Goal: Task Accomplishment & Management: Manage account settings

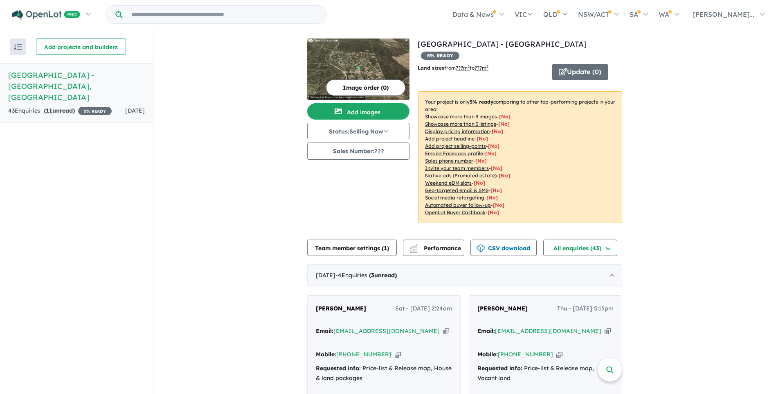
scroll to position [245, 0]
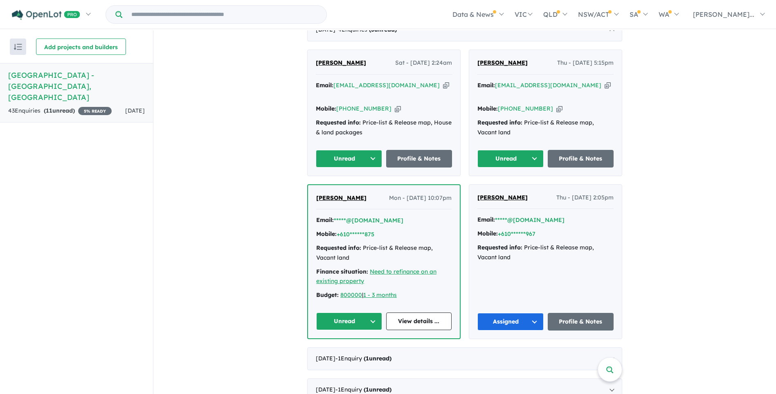
click at [369, 312] on button "Unread" at bounding box center [349, 321] width 66 height 18
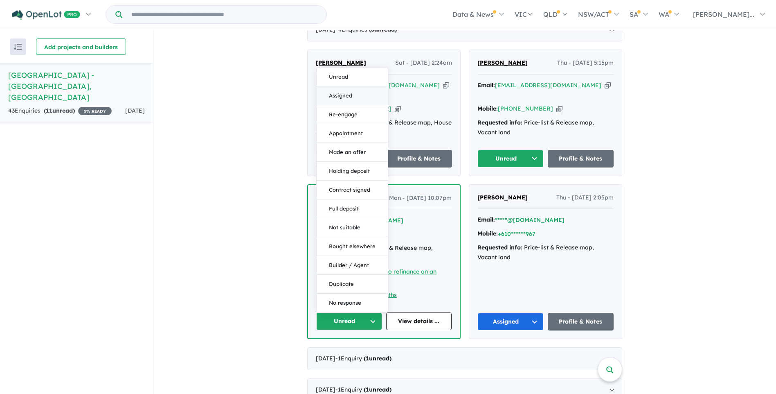
click at [338, 86] on button "Assigned" at bounding box center [352, 95] width 71 height 19
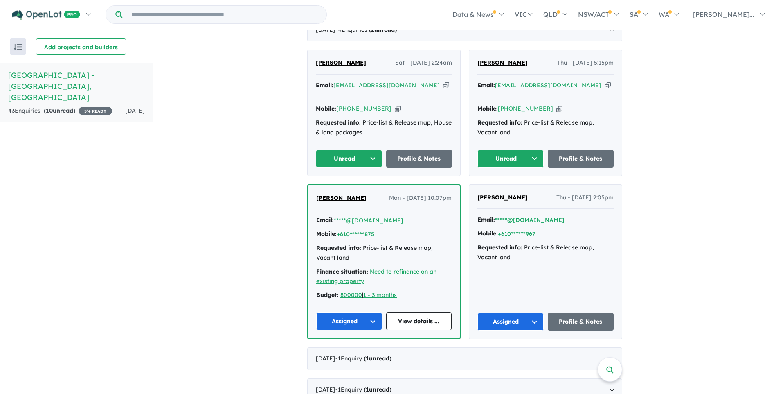
click at [605, 81] on icon "button" at bounding box center [608, 85] width 6 height 9
click at [533, 150] on button "Unread" at bounding box center [510, 159] width 66 height 18
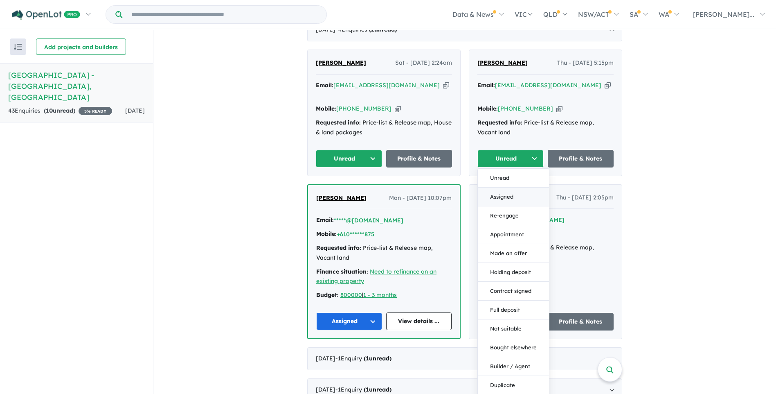
click at [498, 187] on button "Assigned" at bounding box center [513, 196] width 71 height 19
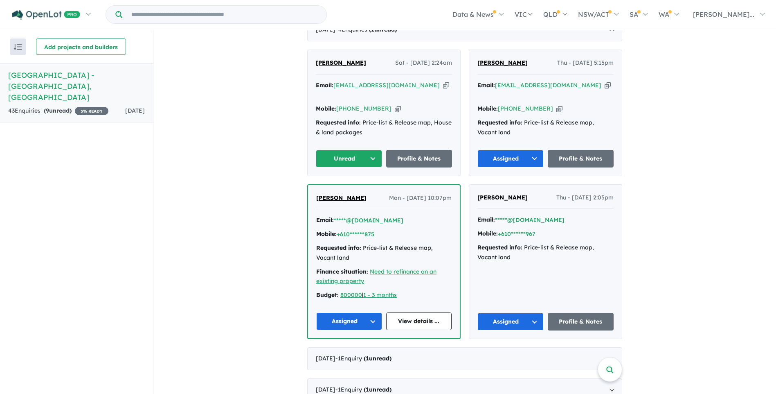
click at [443, 81] on icon "button" at bounding box center [446, 85] width 6 height 9
click at [373, 150] on button "Unread" at bounding box center [349, 159] width 66 height 18
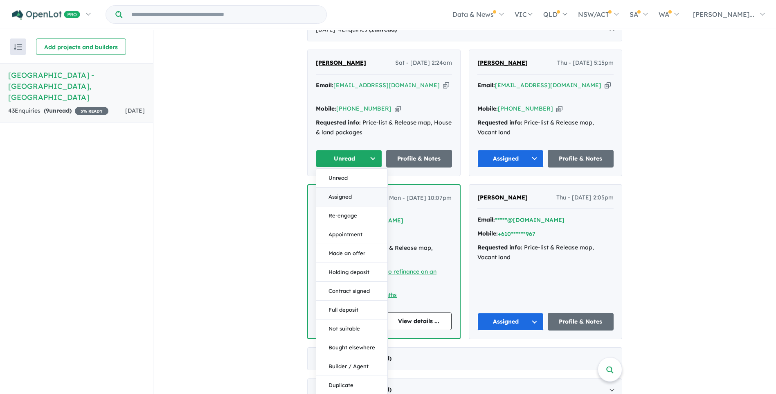
click at [336, 187] on button "Assigned" at bounding box center [351, 196] width 71 height 19
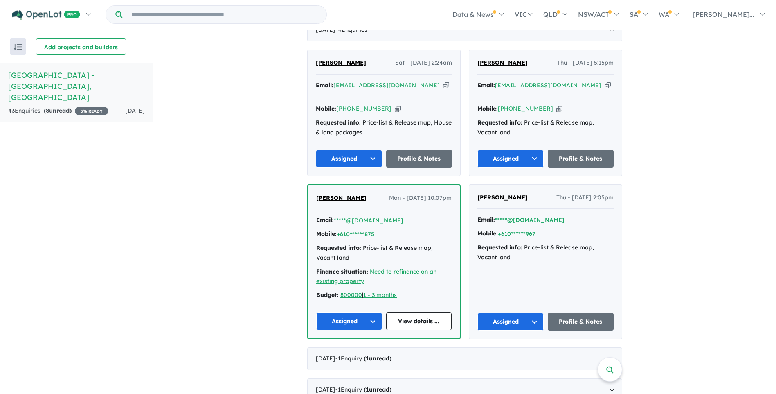
click at [19, 47] on img "button" at bounding box center [18, 47] width 8 height 6
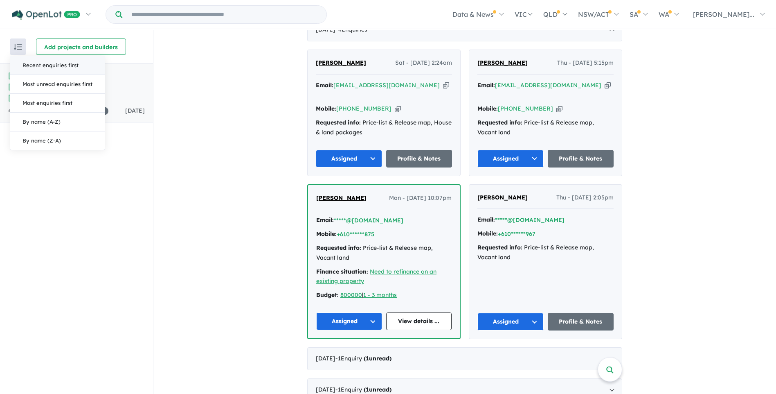
click at [20, 47] on img "button" at bounding box center [18, 47] width 8 height 6
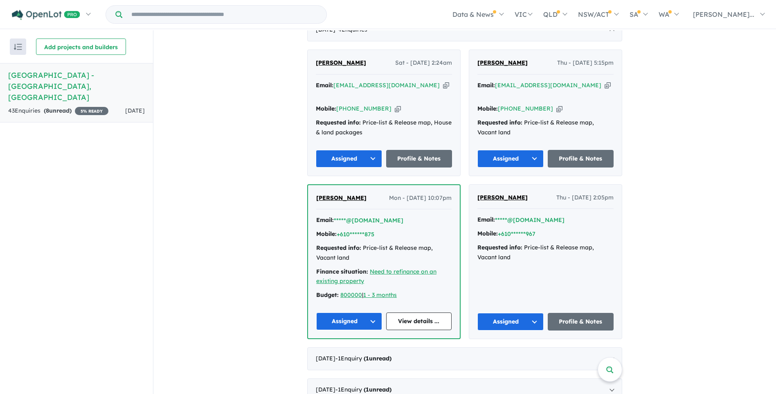
click at [20, 47] on img "button" at bounding box center [18, 47] width 8 height 6
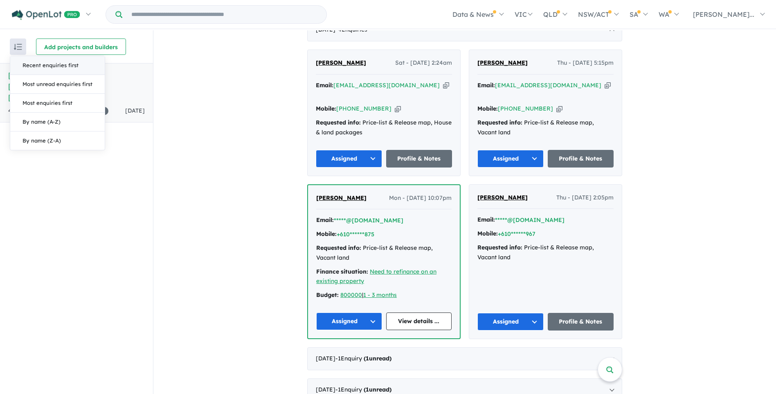
click at [145, 44] on div "Add projects and builders" at bounding box center [94, 46] width 117 height 16
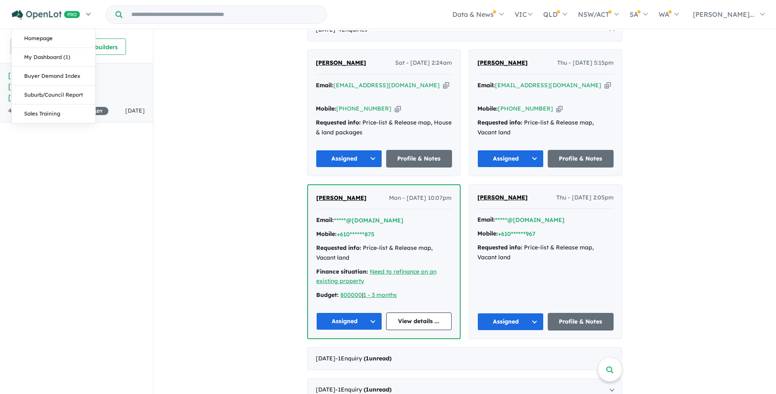
click at [89, 14] on link at bounding box center [51, 14] width 90 height 29
click at [47, 55] on link "My Dashboard (1)" at bounding box center [53, 57] width 83 height 19
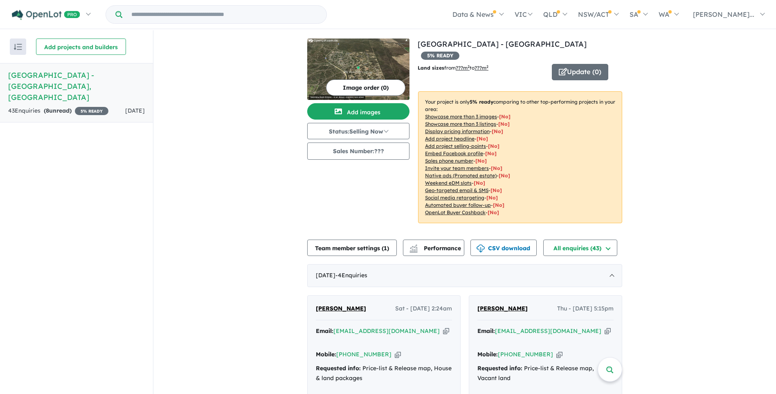
click at [20, 45] on img "button" at bounding box center [18, 47] width 8 height 6
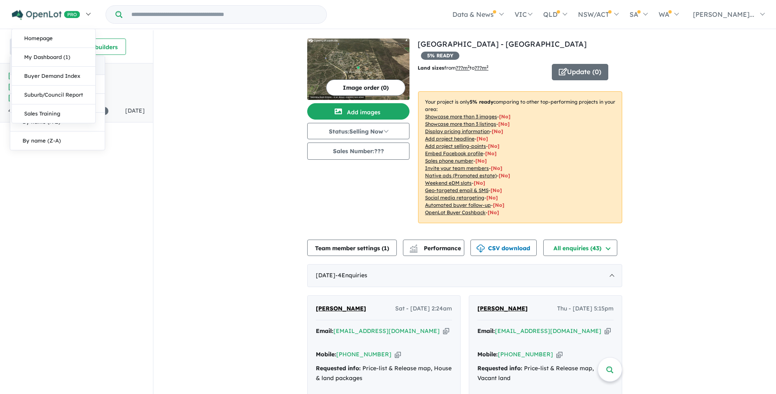
click at [89, 14] on link at bounding box center [51, 14] width 90 height 29
click at [40, 36] on link "Homepage" at bounding box center [53, 38] width 83 height 19
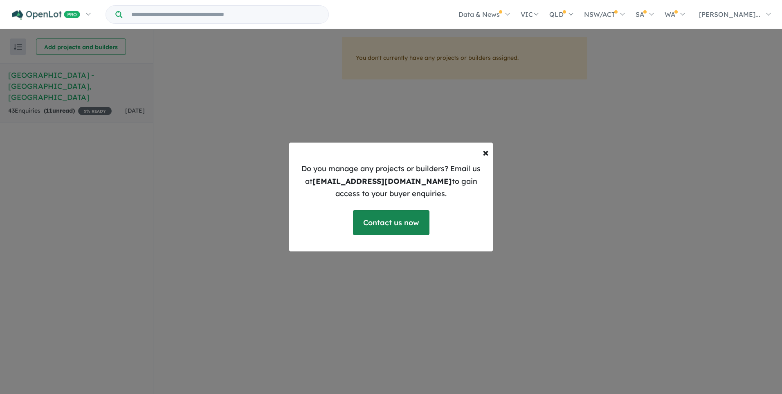
click at [412, 224] on link "Contact us now" at bounding box center [391, 222] width 76 height 25
click at [486, 150] on span "×" at bounding box center [486, 152] width 6 height 14
